Goal: Information Seeking & Learning: Learn about a topic

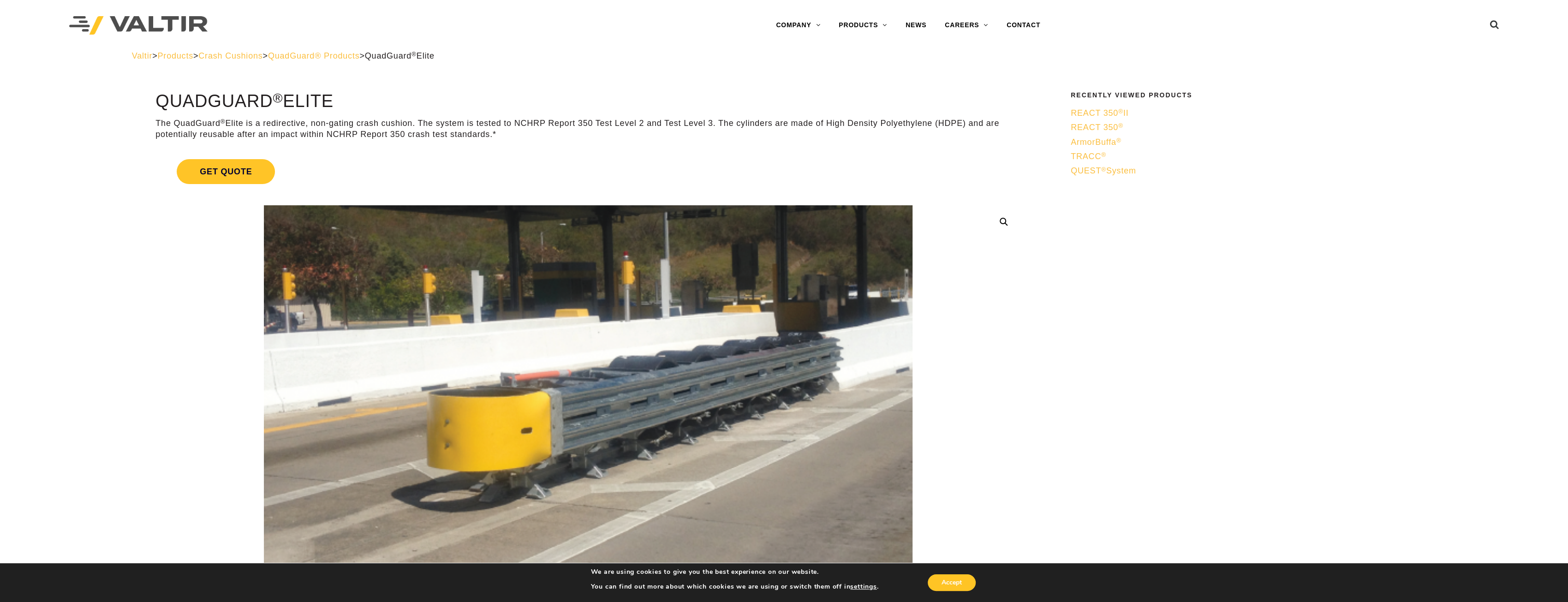
click at [246, 54] on span "Crash Cushions" at bounding box center [230, 55] width 64 height 9
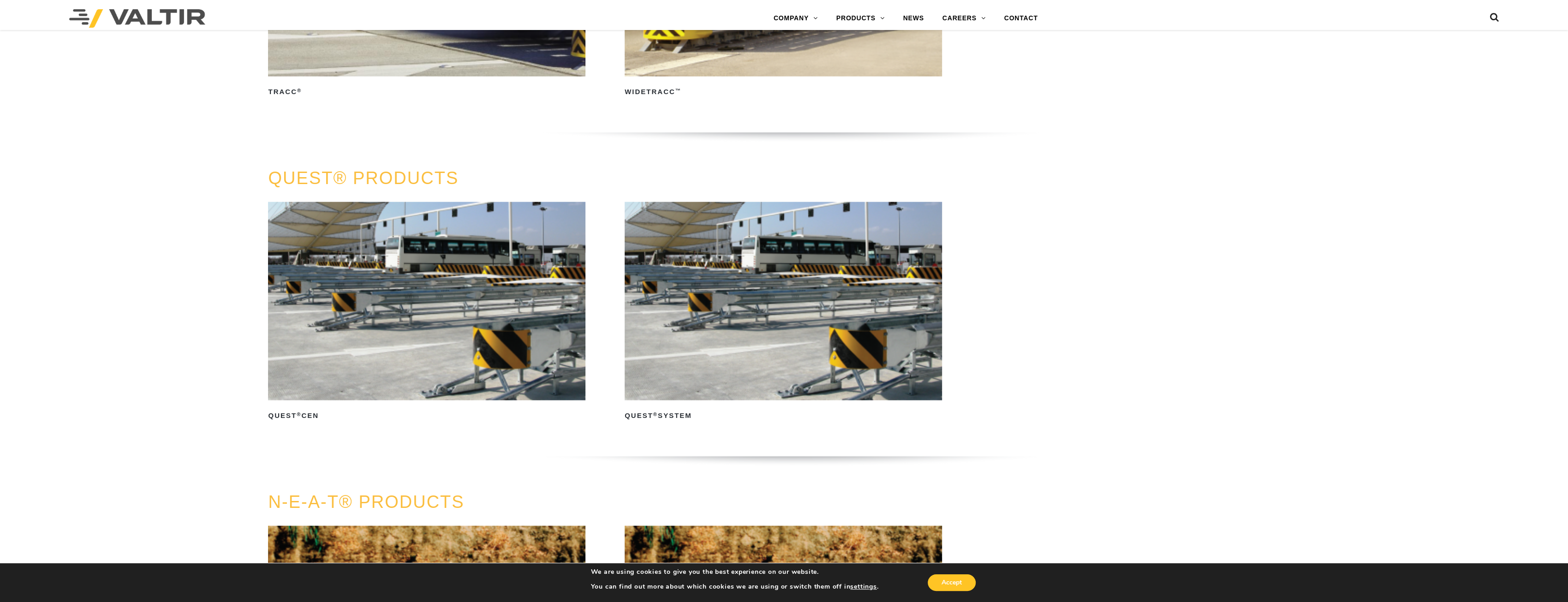
scroll to position [2721, 0]
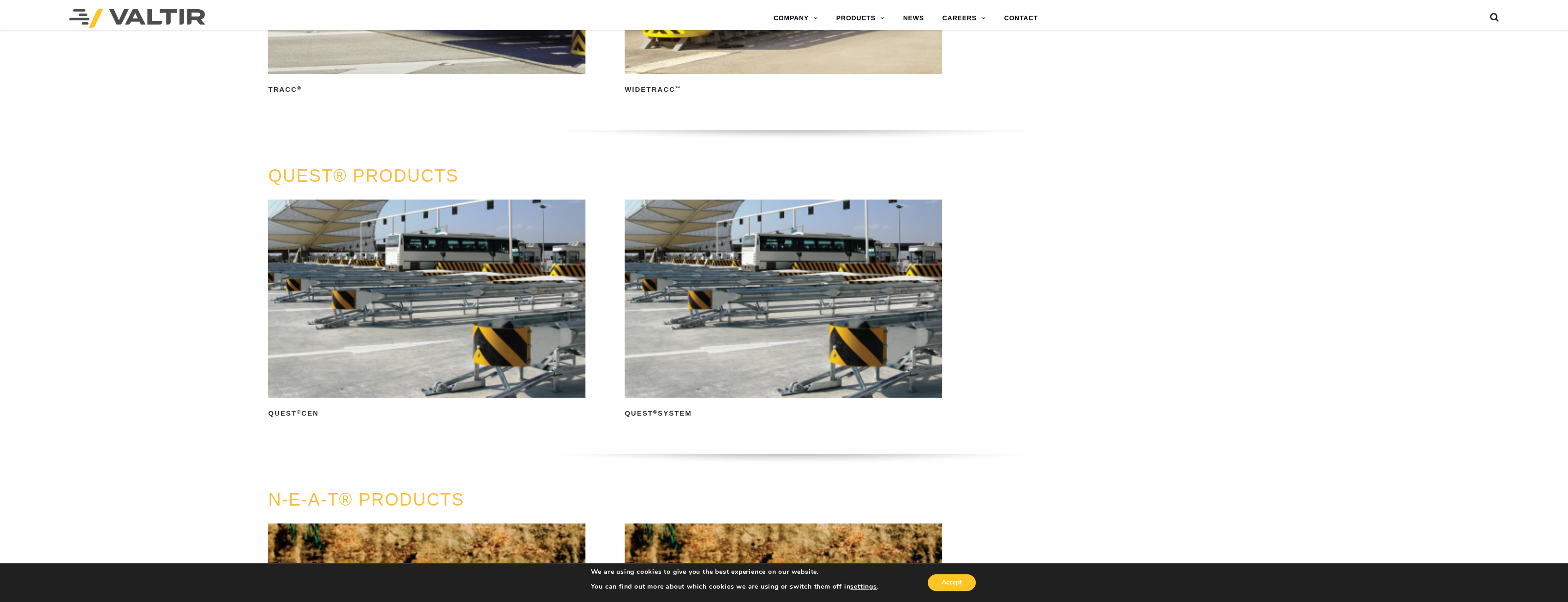
click at [728, 351] on img at bounding box center [783, 298] width 317 height 198
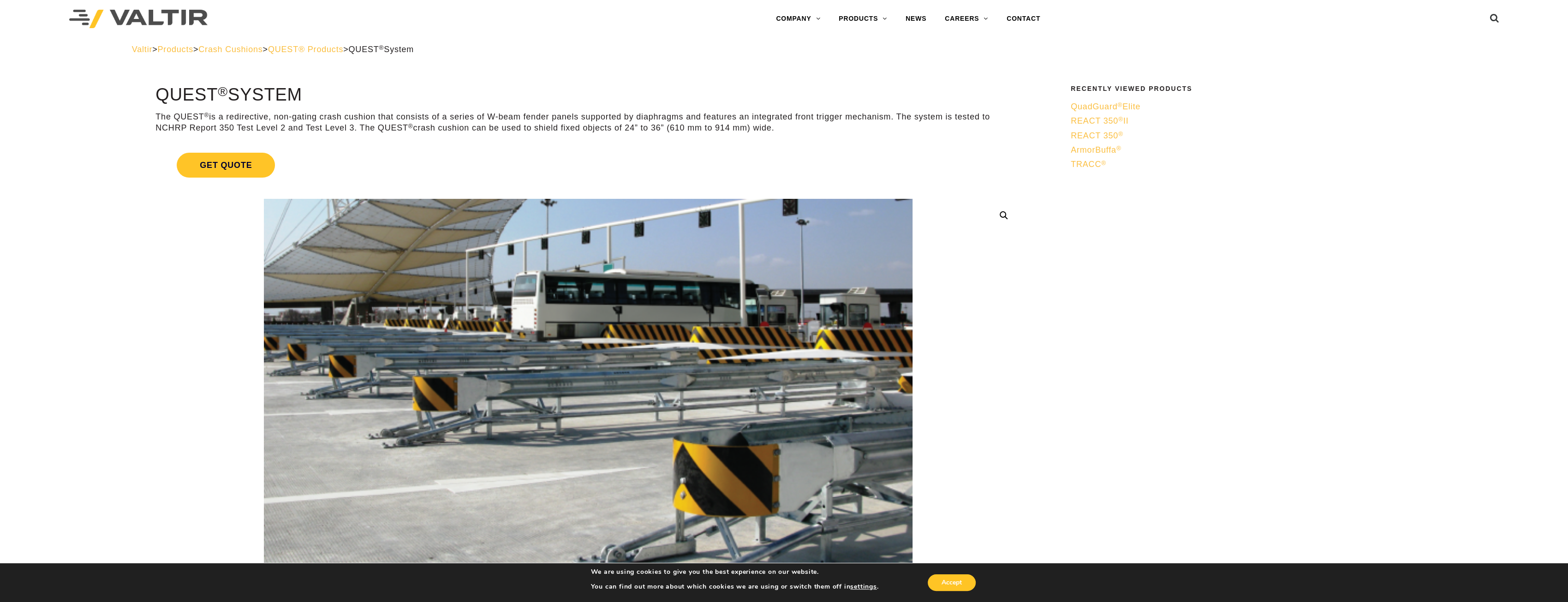
scroll to position [46, 0]
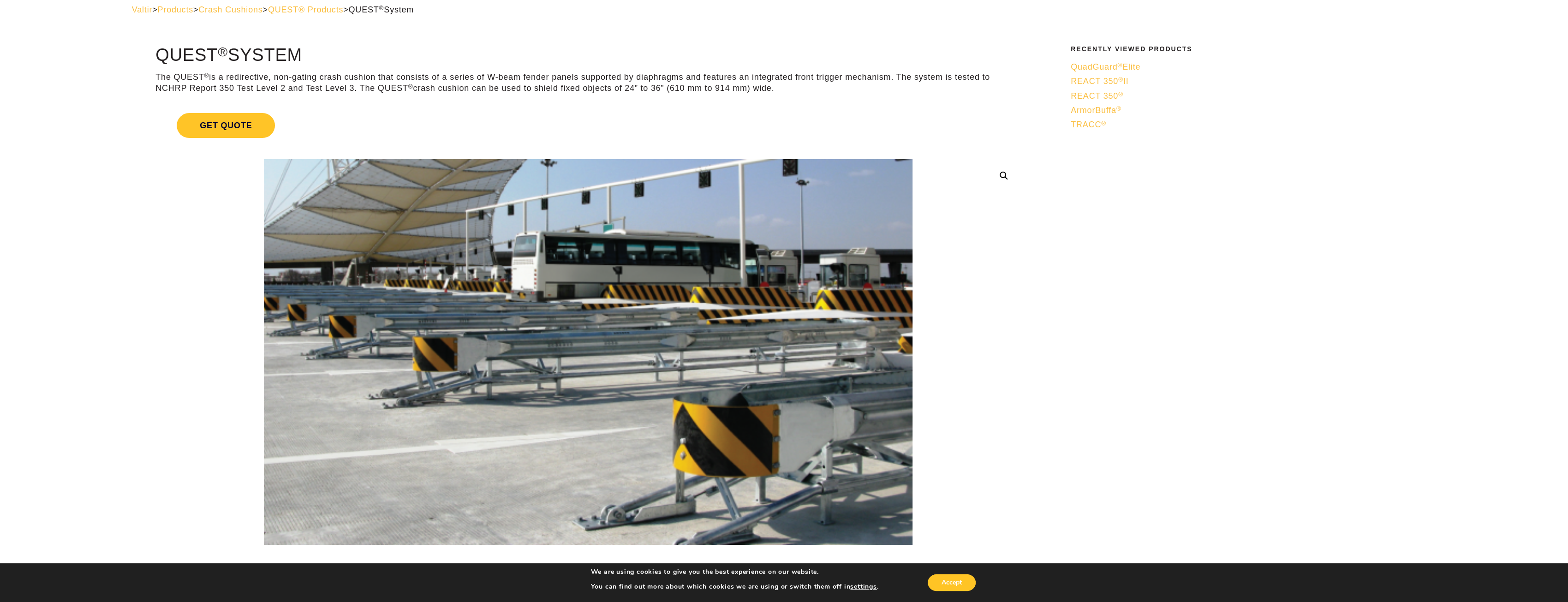
click at [241, 13] on span "Crash Cushions" at bounding box center [230, 9] width 64 height 9
click at [245, 8] on span "Crash Cushions" at bounding box center [230, 9] width 64 height 9
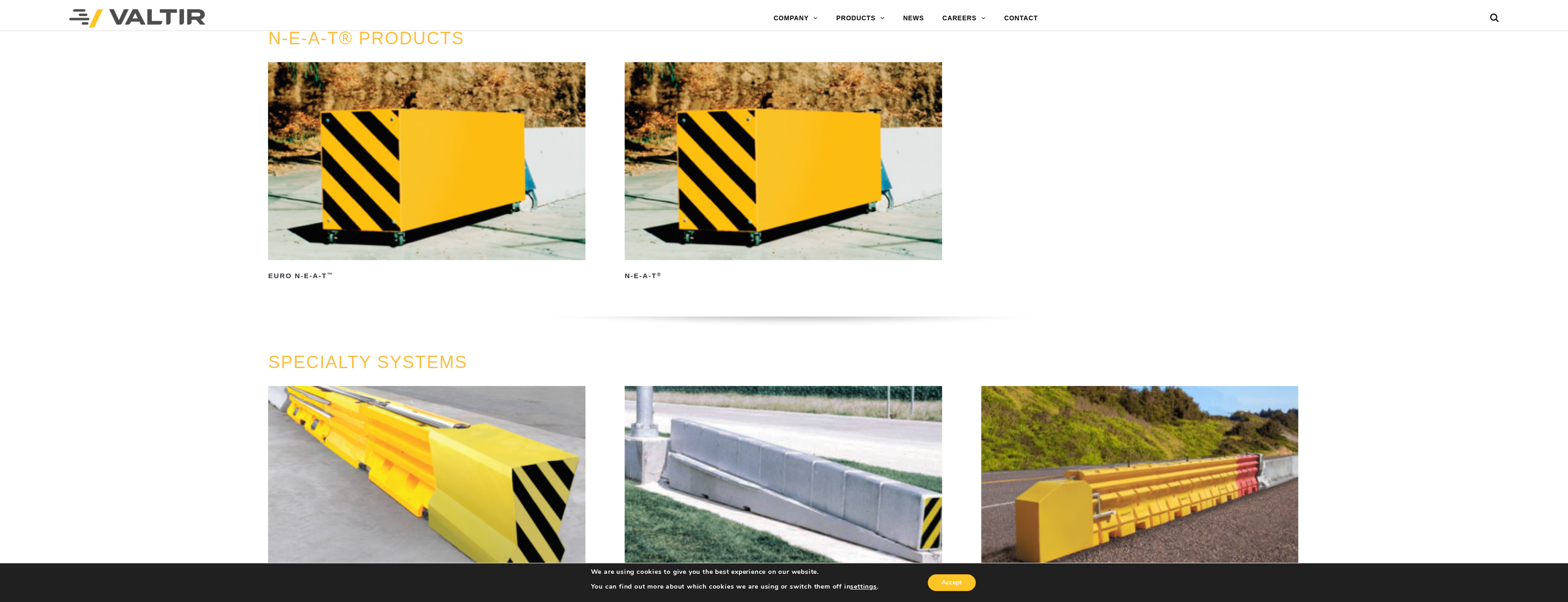
scroll to position [3504, 0]
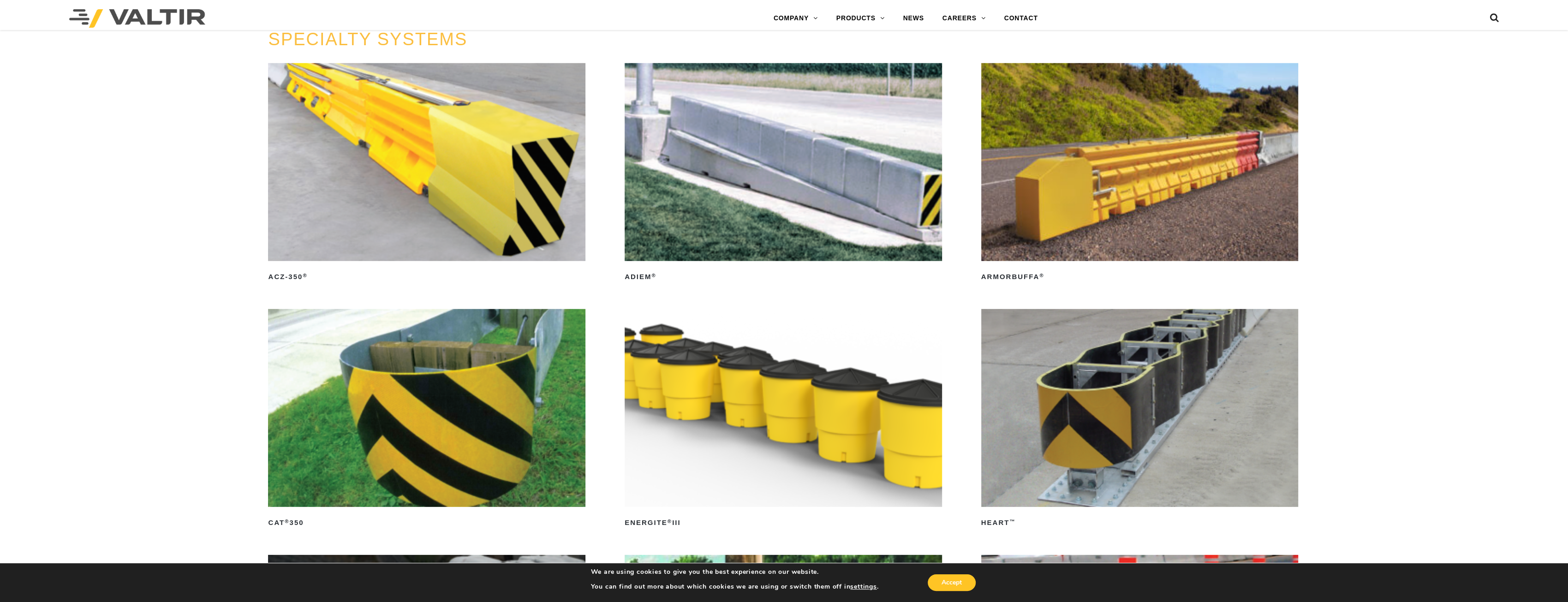
click at [388, 172] on img at bounding box center [426, 162] width 317 height 198
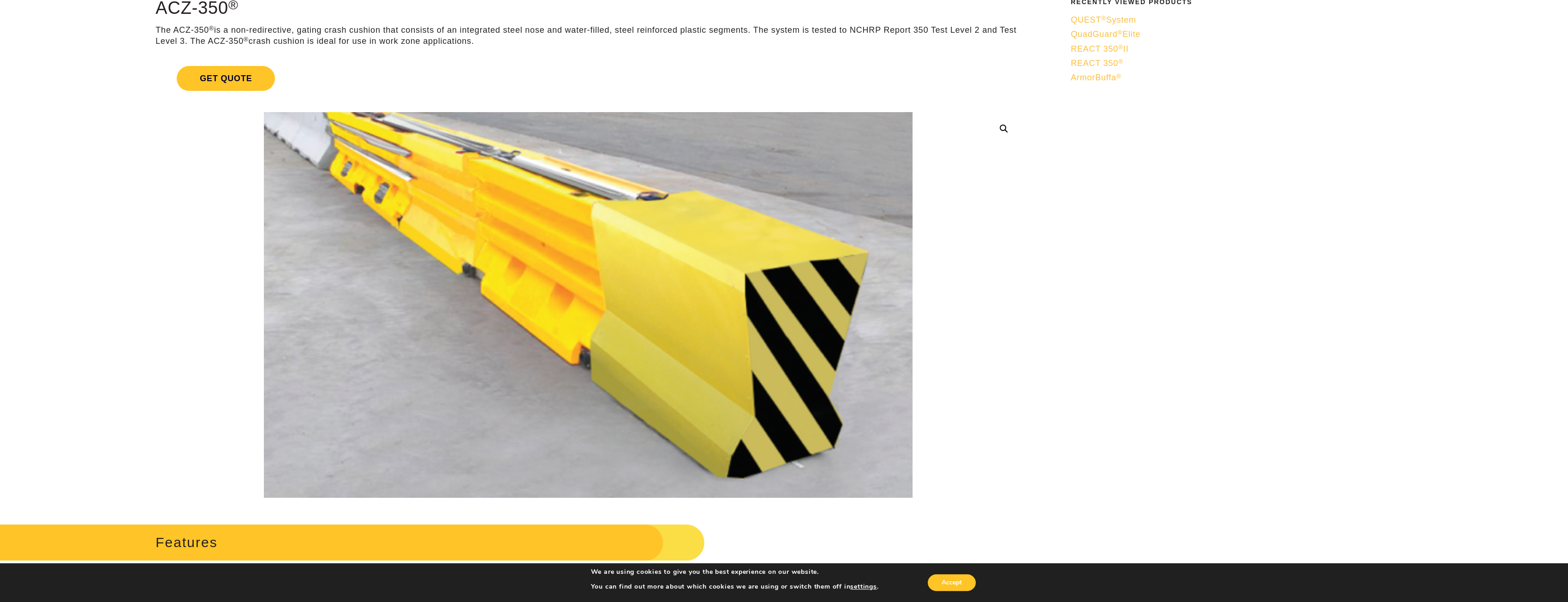
scroll to position [46, 0]
